Goal: Find specific page/section: Find specific page/section

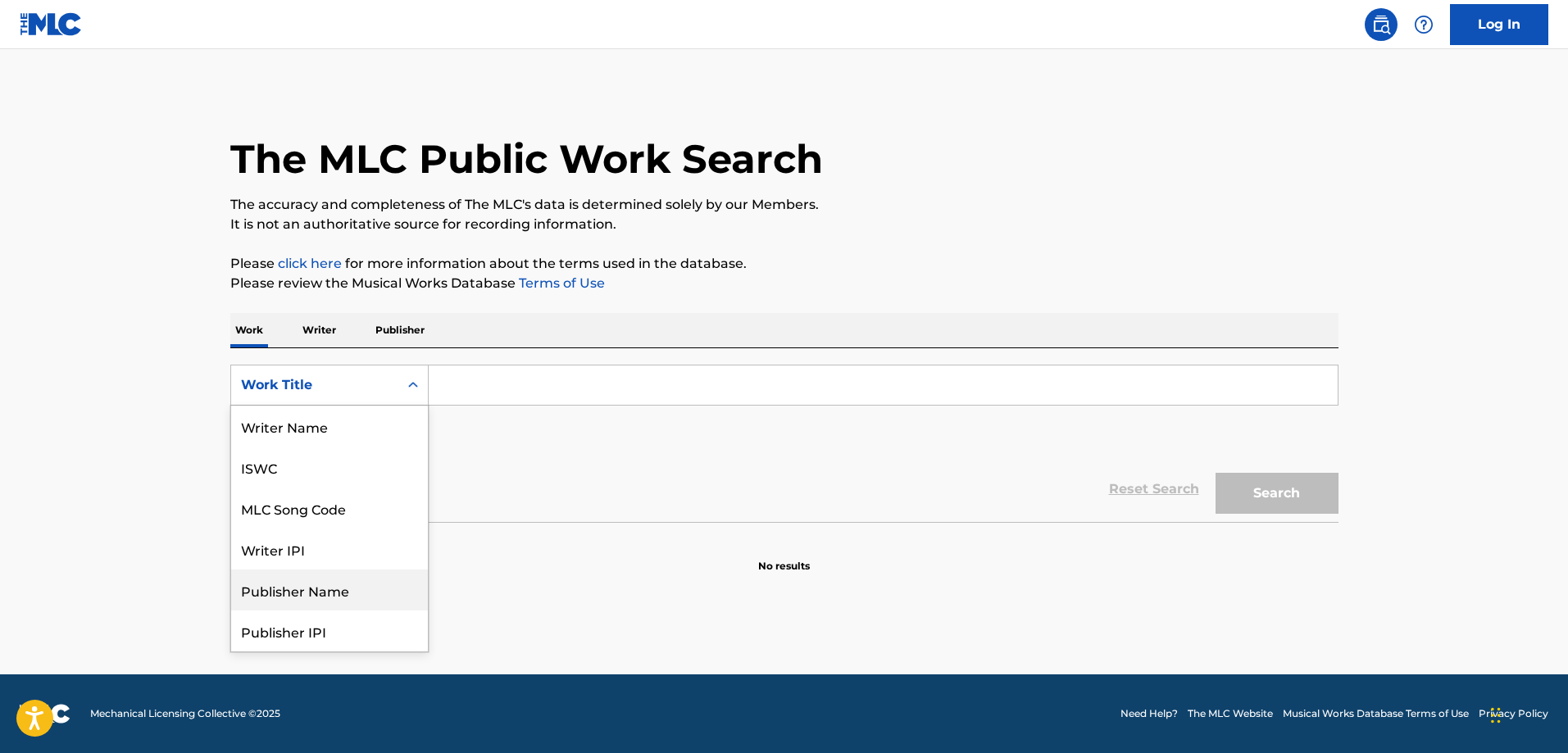
scroll to position [82, 0]
click at [337, 519] on div "Publisher Name" at bounding box center [330, 508] width 197 height 41
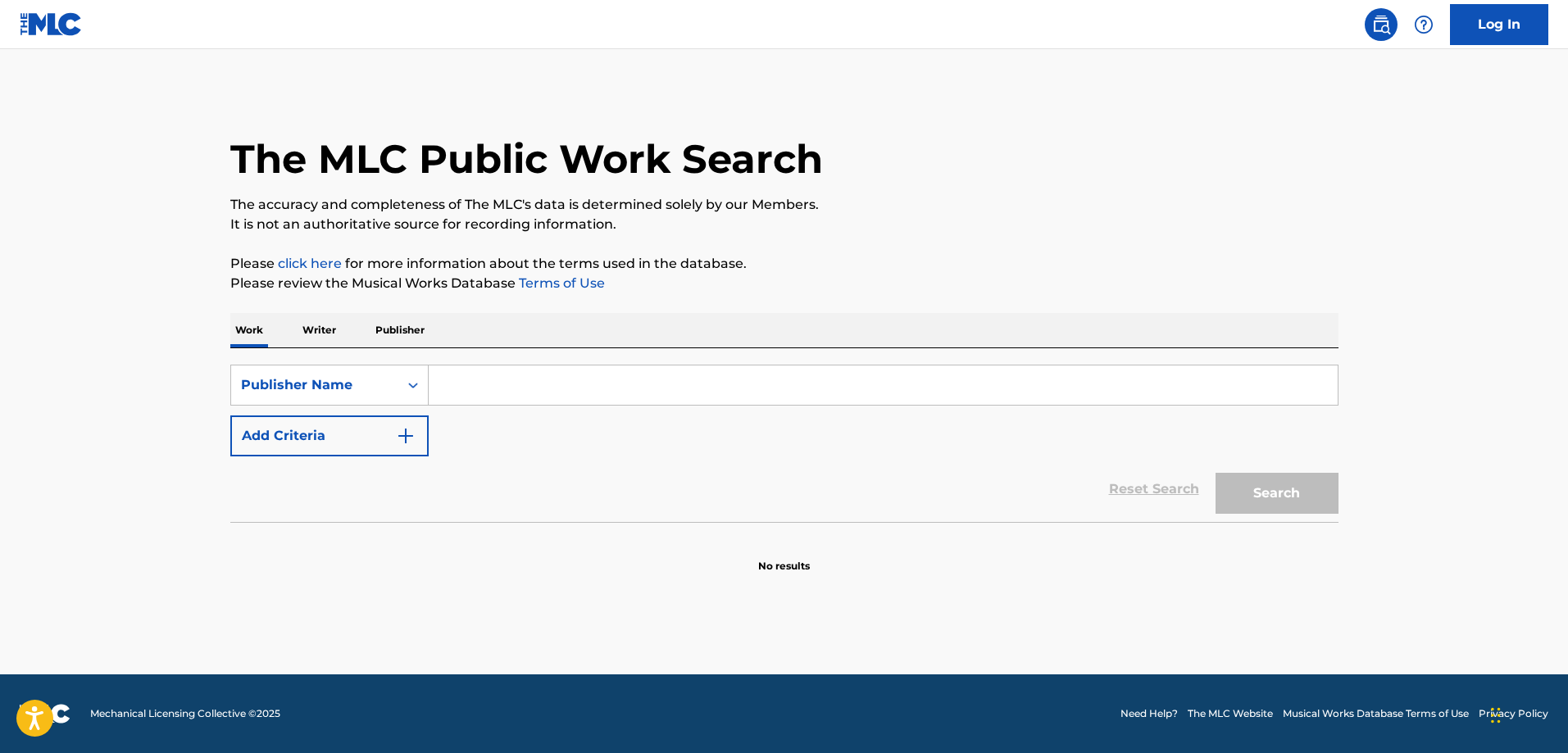
click at [585, 397] on input "Search Form" at bounding box center [882, 385] width 909 height 40
paste input "Shcherbinskaja [PERSON_NAME] Music"
type input "Shcherbinskaja [PERSON_NAME] Music"
click at [1272, 489] on button "Search" at bounding box center [1277, 493] width 123 height 41
click at [415, 334] on p "Publisher" at bounding box center [400, 331] width 59 height 35
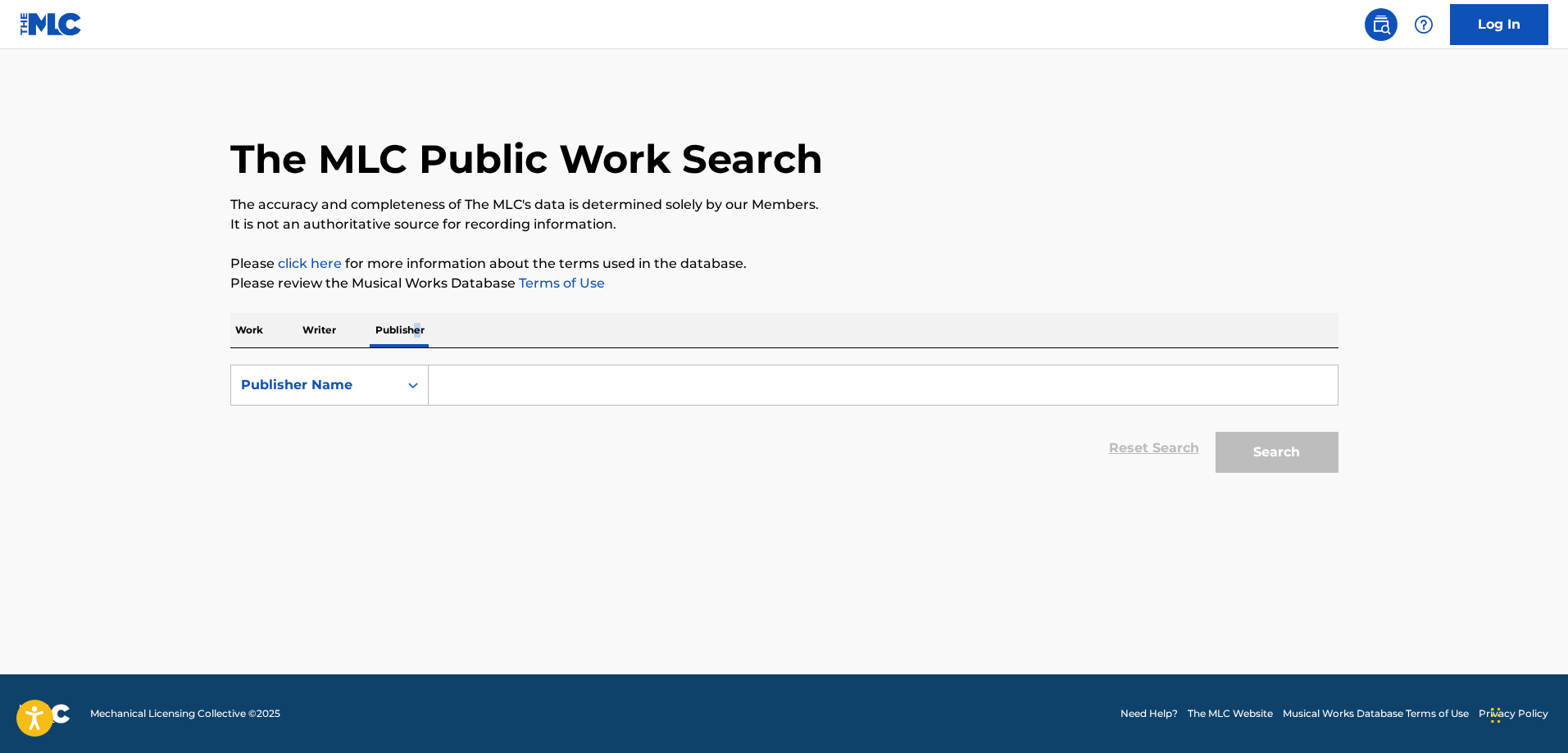
click at [468, 376] on input "Search Form" at bounding box center [882, 385] width 909 height 40
paste input "Shcherbinskaja [PERSON_NAME] Music"
type input "Shcherbinskaja [PERSON_NAME] Music"
click at [1216, 432] on button "Search" at bounding box center [1277, 452] width 123 height 41
